Goal: Information Seeking & Learning: Understand process/instructions

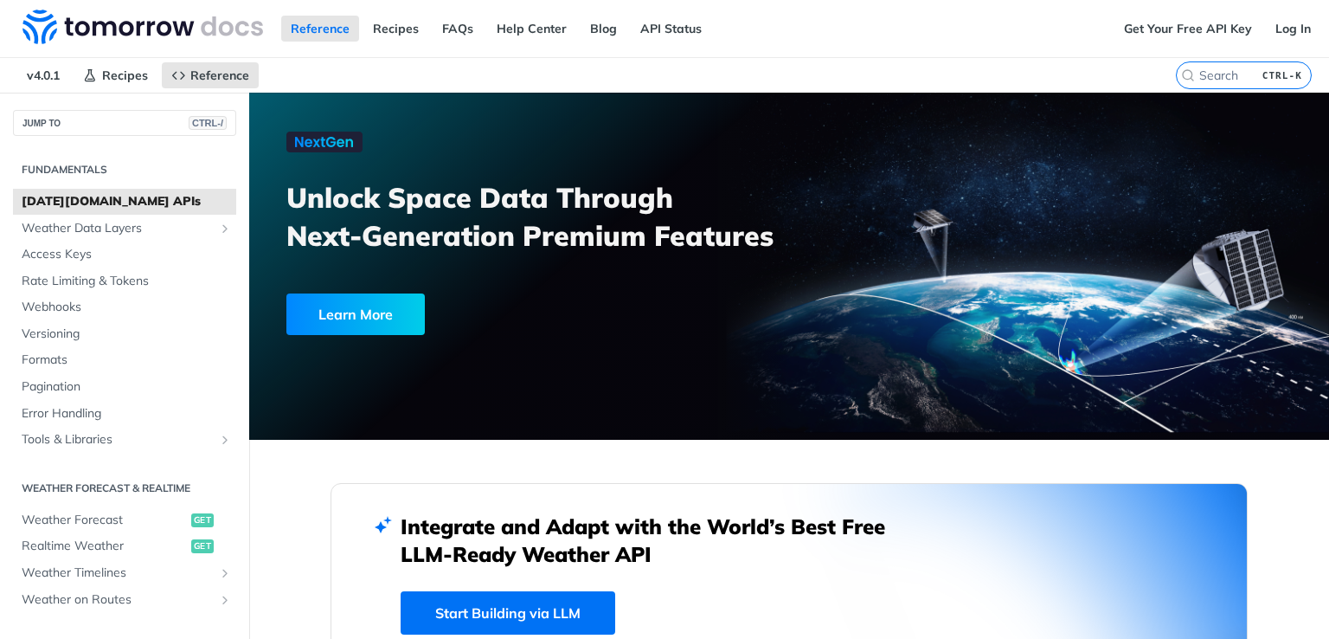
scroll to position [183, 0]
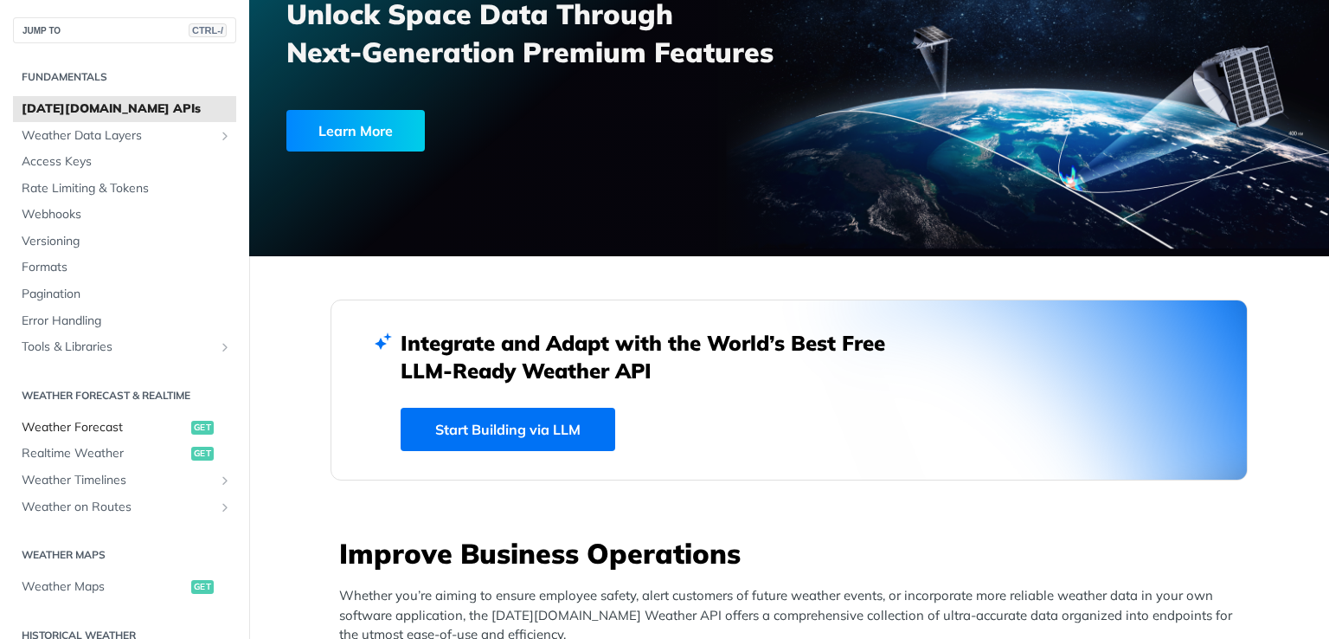
click at [105, 428] on span "Weather Forecast" at bounding box center [104, 427] width 165 height 17
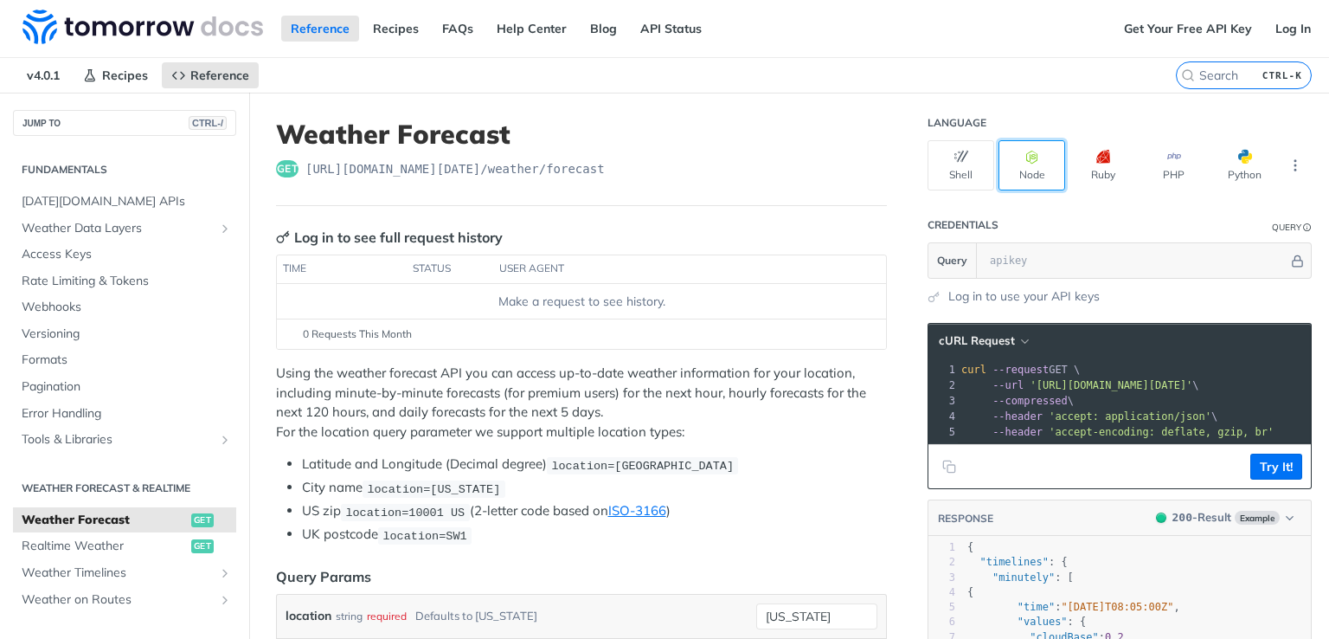
click at [1032, 163] on button "Node" at bounding box center [1032, 165] width 67 height 50
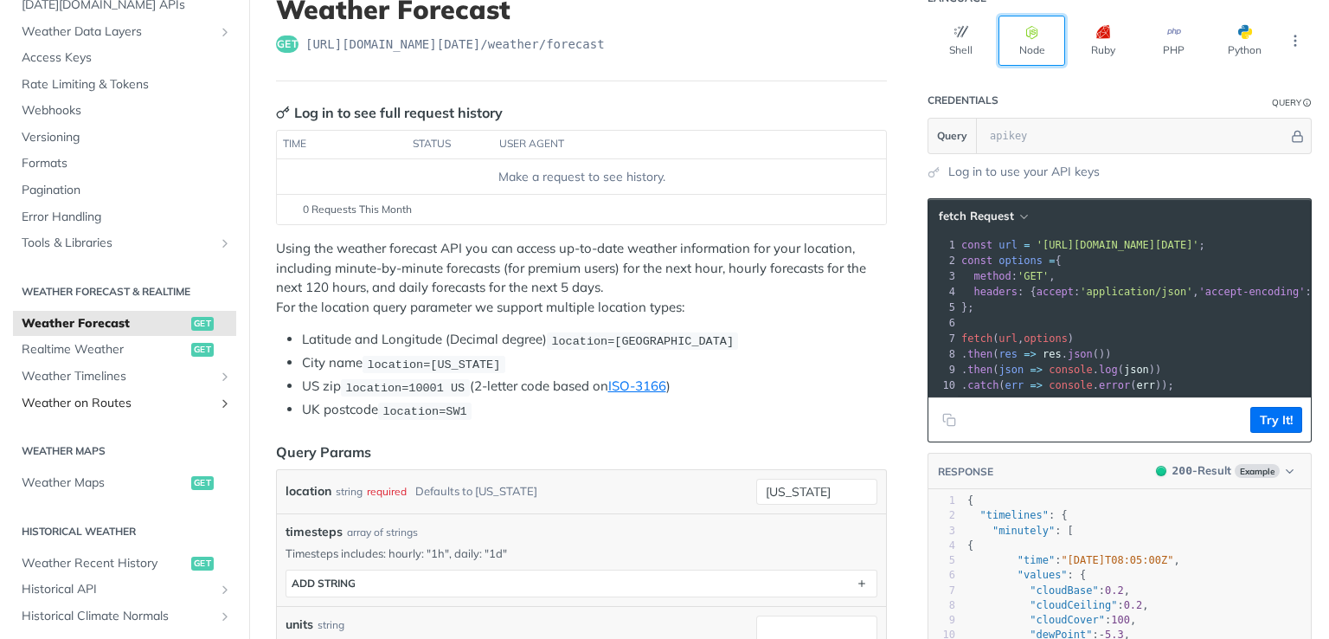
scroll to position [111, 0]
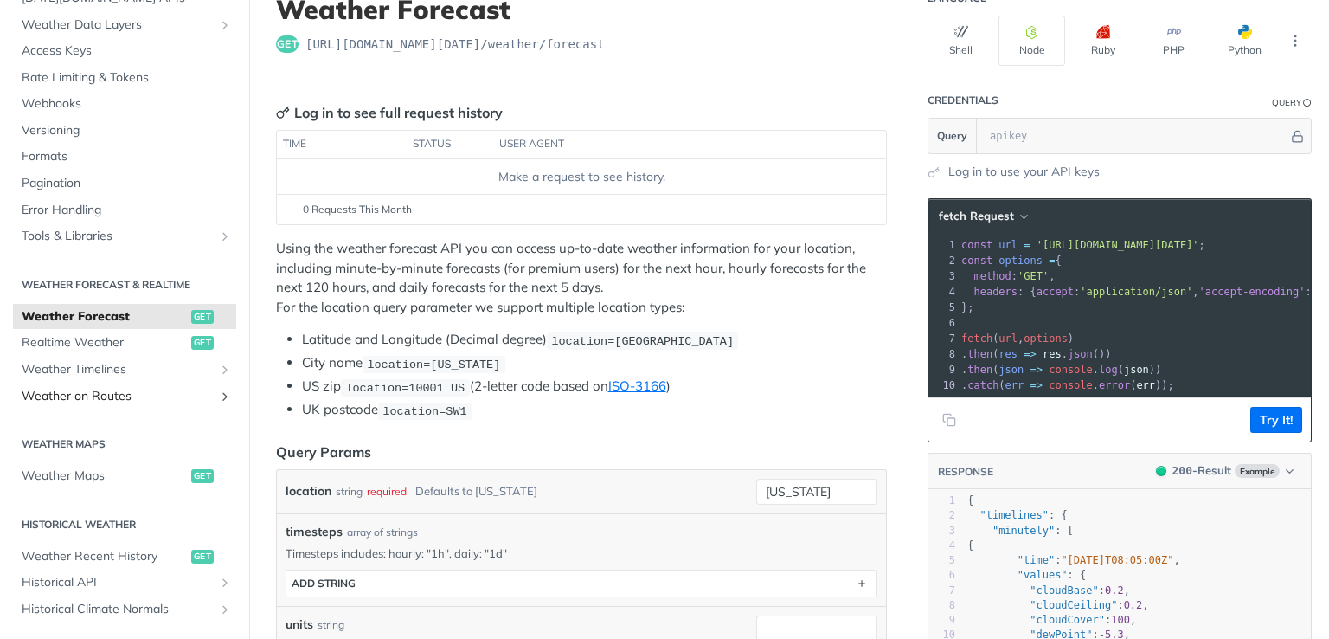
click at [170, 391] on span "Weather on Routes" at bounding box center [118, 396] width 192 height 17
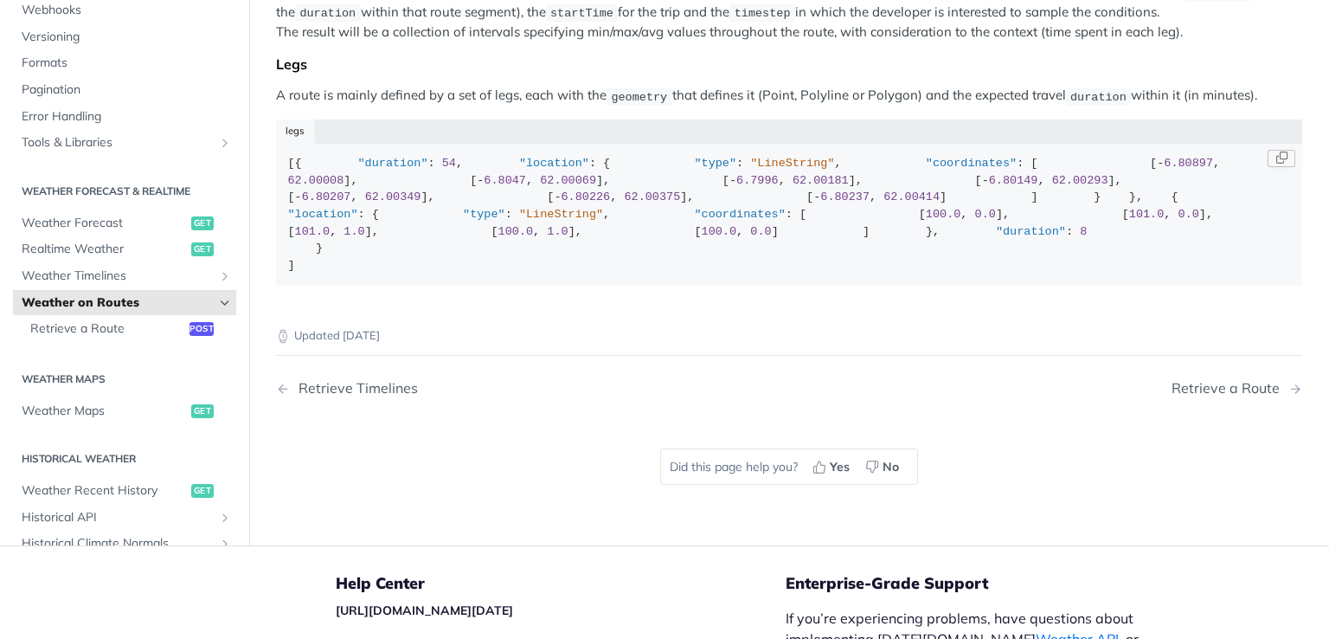
scroll to position [206, 0]
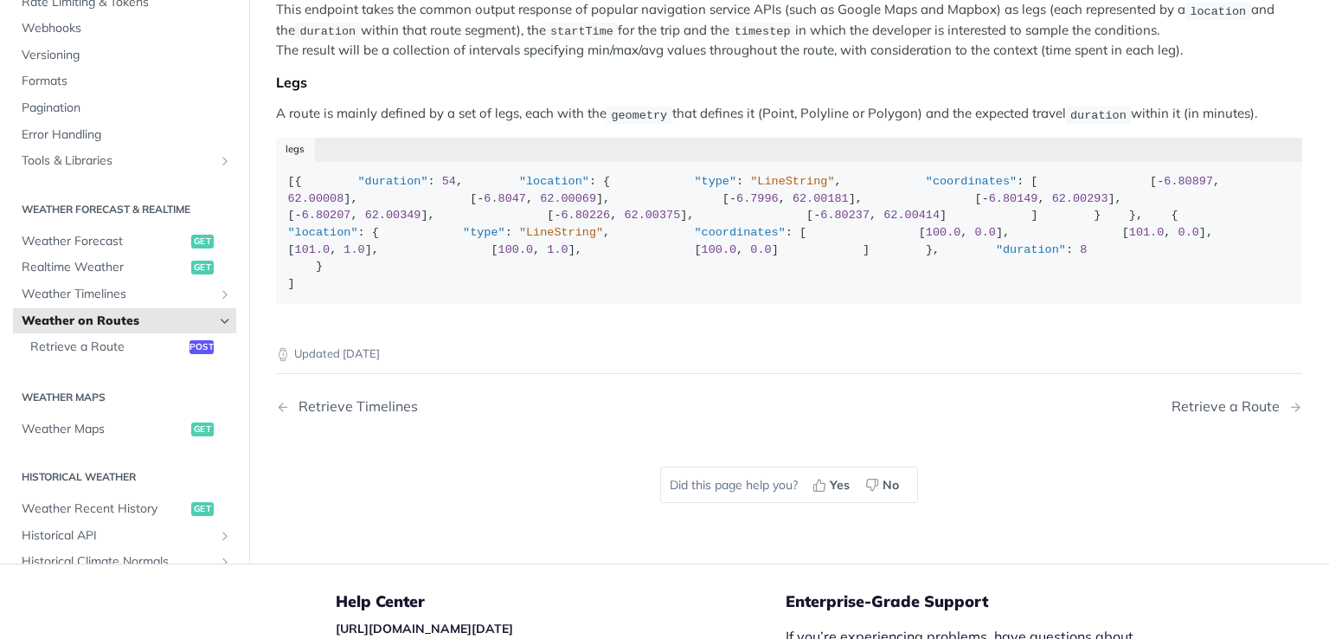
click at [139, 334] on link "Weather on Routes" at bounding box center [124, 321] width 223 height 26
click at [152, 281] on link "Realtime Weather get" at bounding box center [124, 268] width 223 height 26
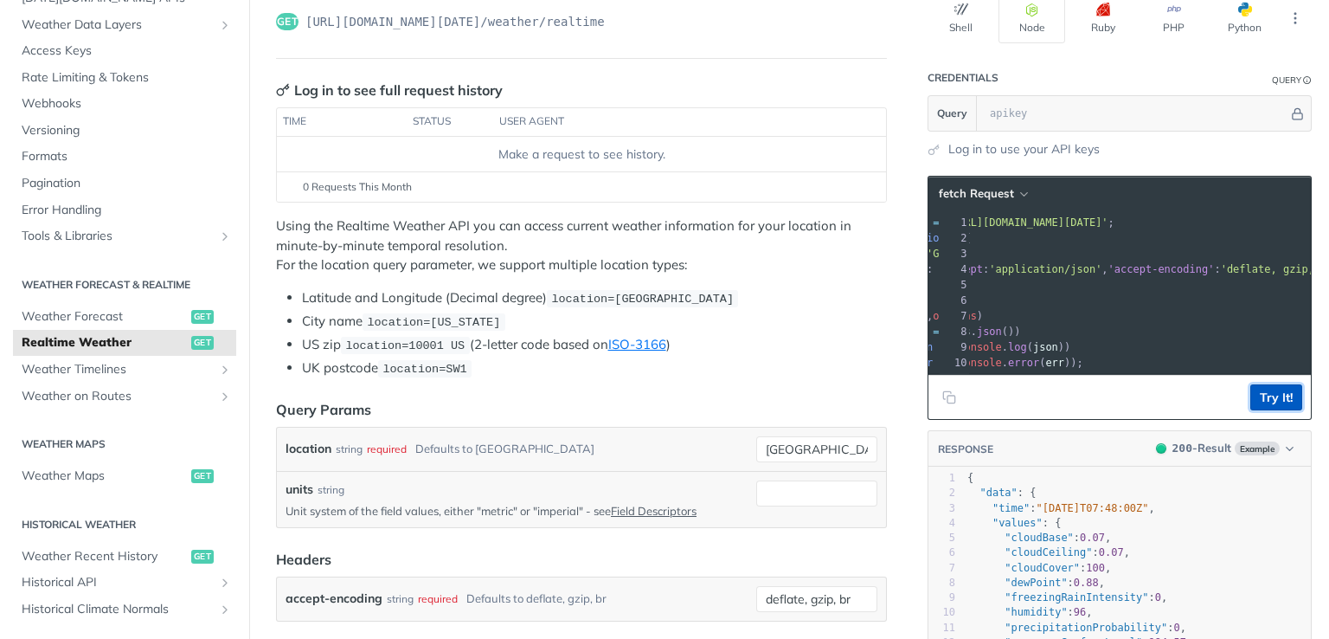
click at [1256, 410] on button "Try It!" at bounding box center [1277, 397] width 52 height 26
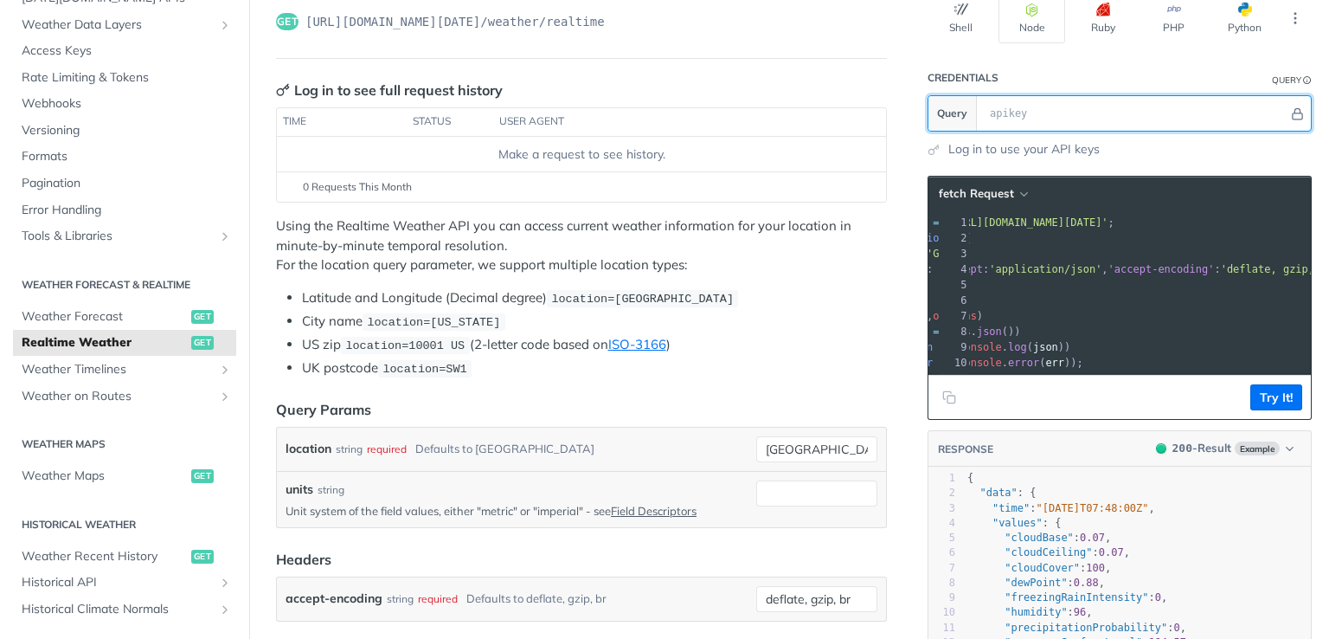
click at [1109, 105] on input "text" at bounding box center [1134, 113] width 307 height 35
